Goal: Task Accomplishment & Management: Manage account settings

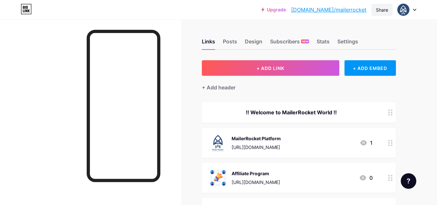
click at [380, 14] on div "Share" at bounding box center [381, 9] width 21 height 11
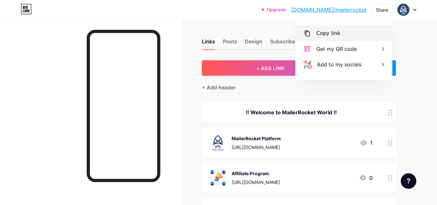
click at [355, 28] on div "Copy link" at bounding box center [343, 34] width 96 height 16
click at [238, 14] on div "Upgrade [DOMAIN_NAME]/mailer... [DOMAIN_NAME]/mailerrocket Share Copy link [URL…" at bounding box center [218, 10] width 437 height 12
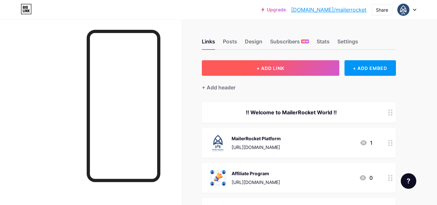
click at [276, 70] on span "+ ADD LINK" at bounding box center [270, 67] width 28 height 5
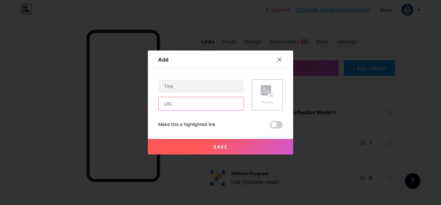
paste input "[URL][DOMAIN_NAME]"
type input "[URL][DOMAIN_NAME]"
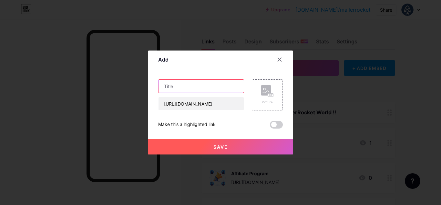
paste input "Beyond Names: Personalized Emails That Sell"
type input "Beyond Names: Personalized Emails That Sell"
click at [234, 144] on button "Save" at bounding box center [220, 147] width 145 height 16
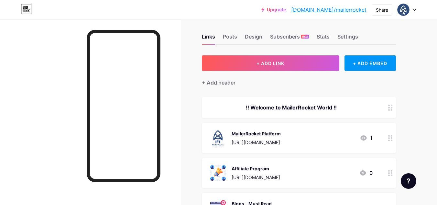
scroll to position [0, 0]
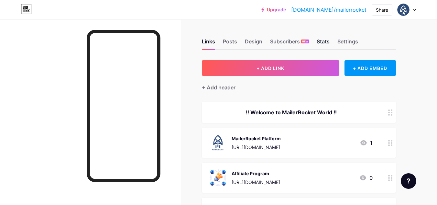
click at [318, 43] on div "Stats" at bounding box center [322, 43] width 13 height 12
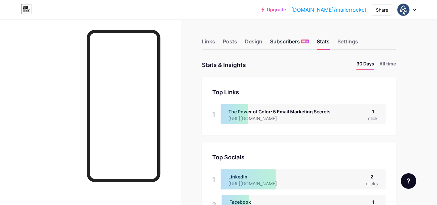
click at [280, 40] on div "Subscribers NEW" at bounding box center [289, 43] width 39 height 12
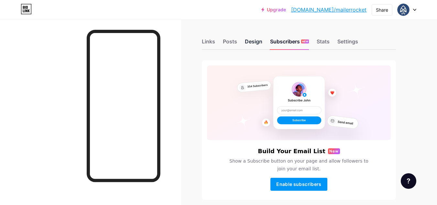
click at [256, 40] on div "Design" at bounding box center [253, 43] width 17 height 12
